Goal: Communication & Community: Participate in discussion

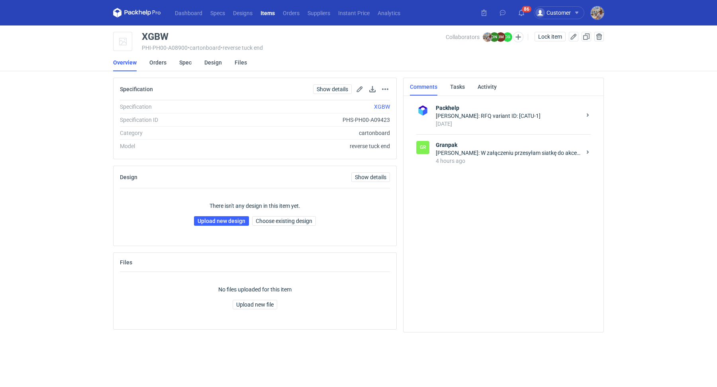
click at [521, 153] on div "[PERSON_NAME]: W załączeniu przesyłam siatkę do akceptacji. Projekt przygotowan…" at bounding box center [508, 153] width 145 height 8
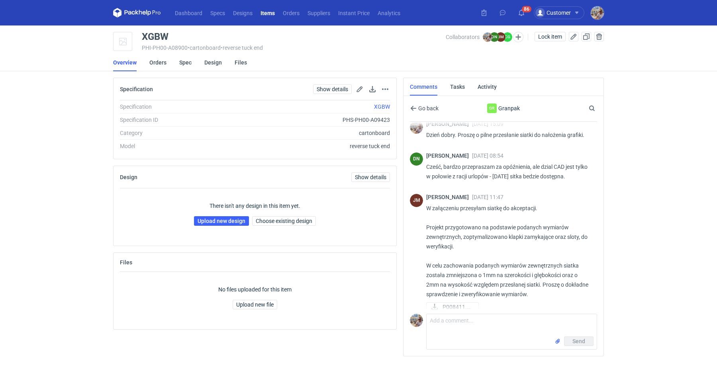
scroll to position [79, 0]
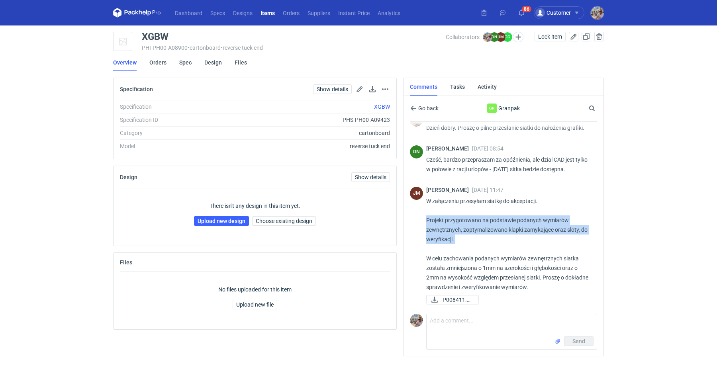
drag, startPoint x: 426, startPoint y: 217, endPoint x: 491, endPoint y: 243, distance: 70.8
click at [491, 243] on div "[PERSON_NAME] [DATE] 11:47 W załączeniu przesyłam siatkę do akceptacji. Projekt…" at bounding box center [503, 246] width 187 height 129
click at [491, 243] on p "W załączeniu przesyłam siatkę do akceptacji. Projekt przygotowano na podstawie …" at bounding box center [508, 244] width 165 height 96
